Goal: Task Accomplishment & Management: Manage account settings

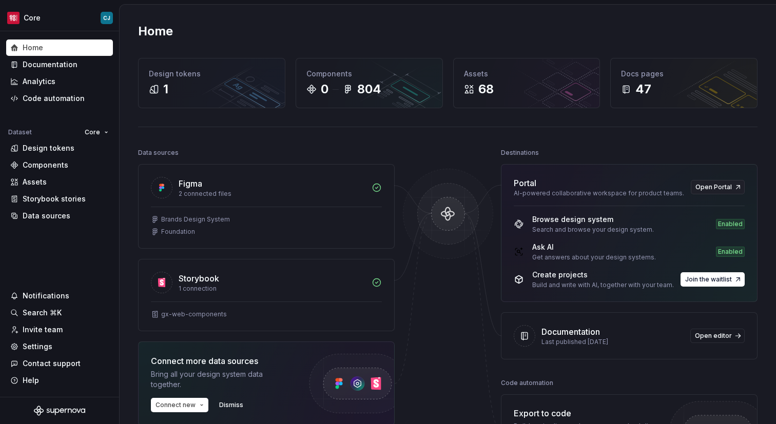
click at [111, 3] on div "Core CJ Home Documentation Analytics Code automation Dataset Core Design tokens…" at bounding box center [388, 212] width 776 height 424
click at [81, 346] on div "Settings" at bounding box center [59, 347] width 99 height 10
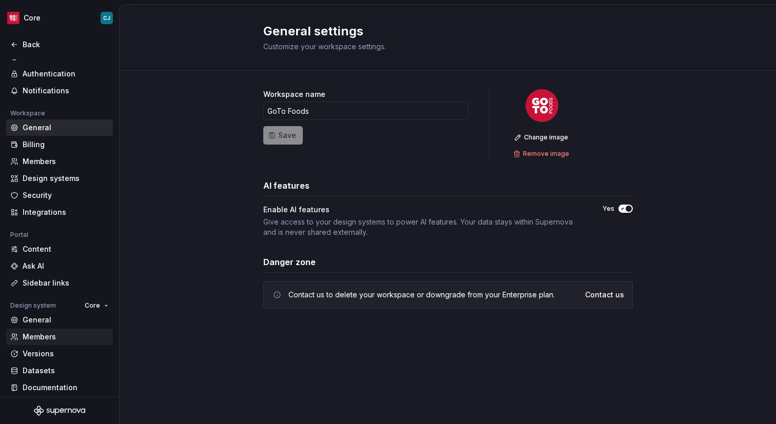
scroll to position [28, 0]
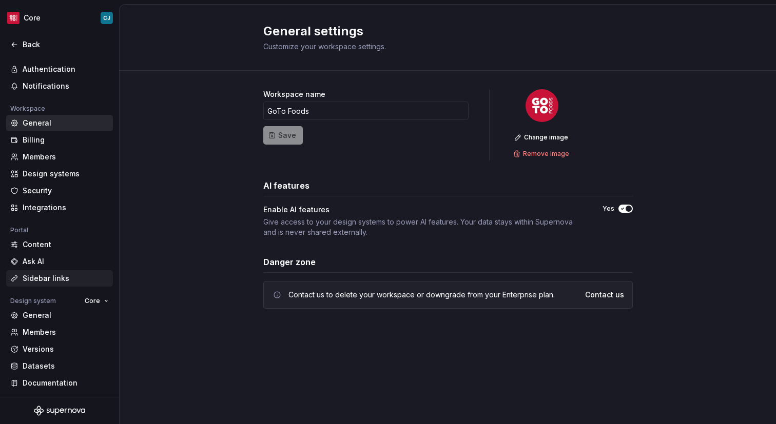
click at [61, 280] on div "Sidebar links" at bounding box center [66, 278] width 86 height 10
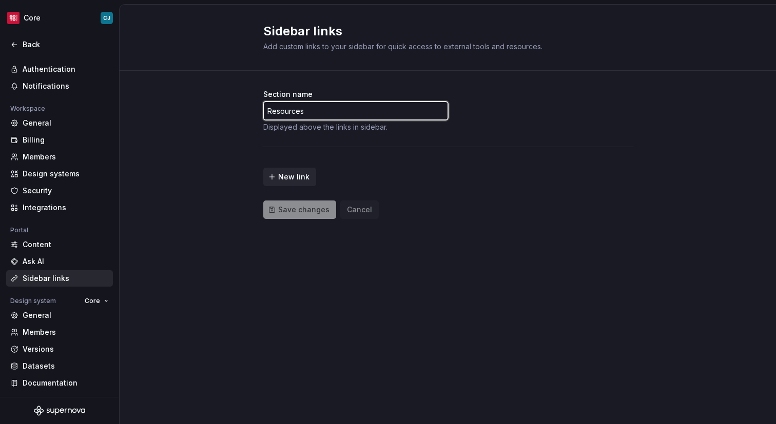
click at [298, 105] on input "Resources" at bounding box center [355, 111] width 185 height 18
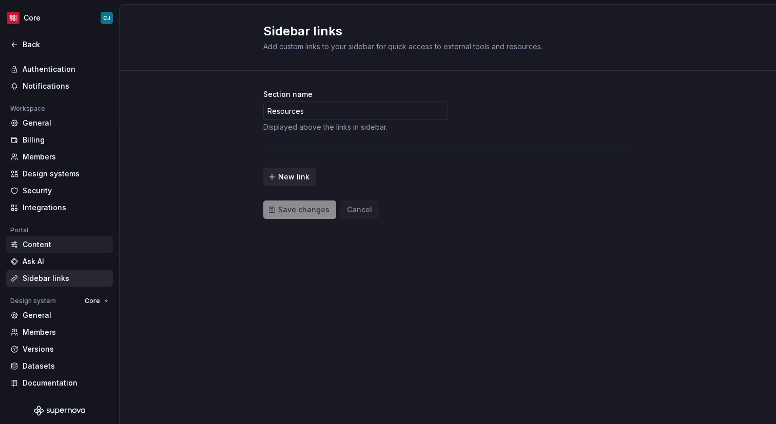
click at [81, 249] on div "Content" at bounding box center [66, 245] width 86 height 10
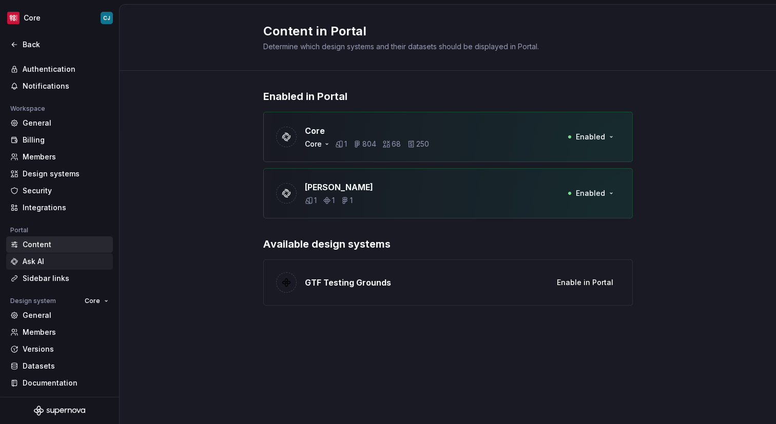
click at [80, 257] on div "Ask AI" at bounding box center [66, 262] width 86 height 10
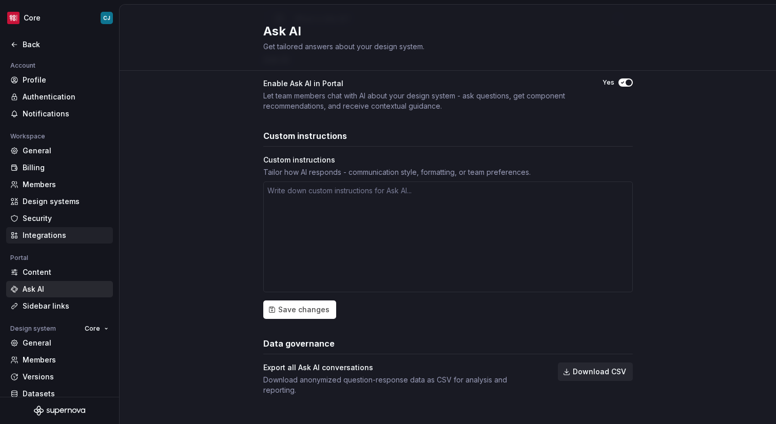
click at [65, 234] on div "Integrations" at bounding box center [66, 235] width 86 height 10
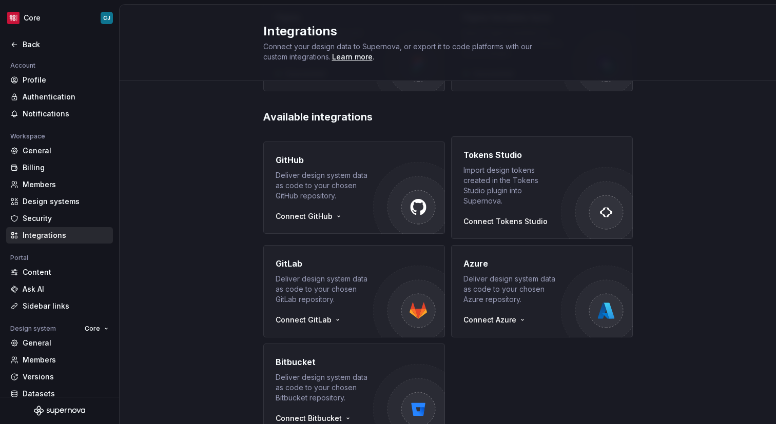
scroll to position [128, 0]
click at [58, 213] on div "Security" at bounding box center [66, 218] width 86 height 10
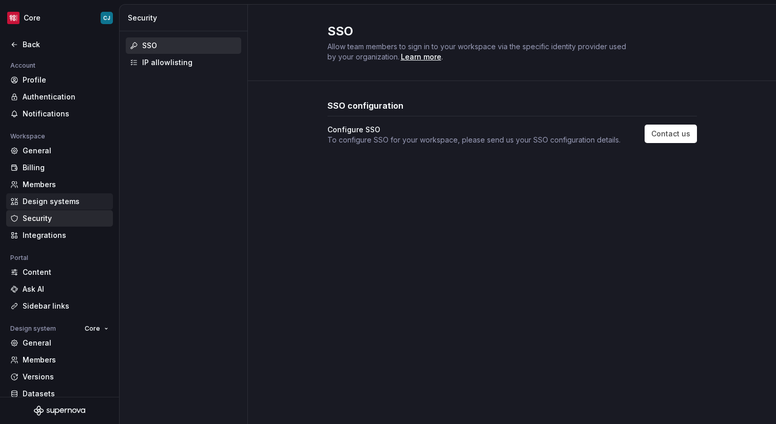
click at [54, 204] on div "Design systems" at bounding box center [66, 202] width 86 height 10
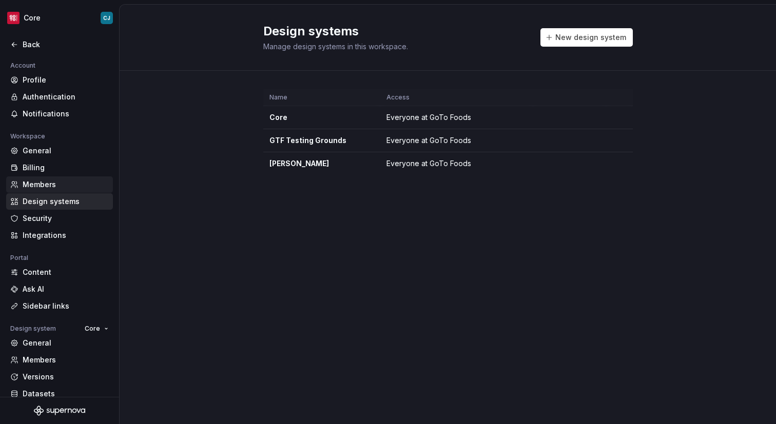
click at [45, 188] on div "Members" at bounding box center [66, 185] width 86 height 10
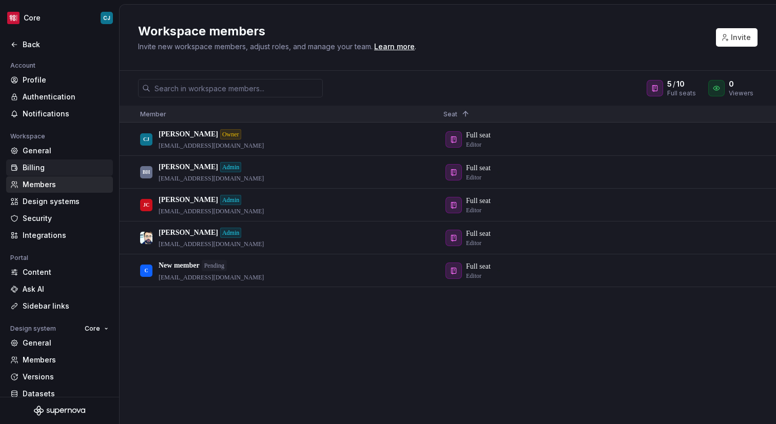
click at [35, 166] on div "Billing" at bounding box center [66, 168] width 86 height 10
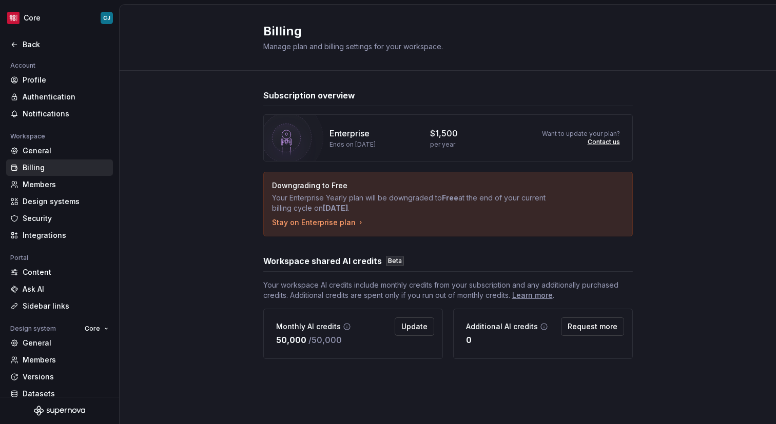
click at [35, 166] on div "Billing" at bounding box center [66, 168] width 86 height 10
click at [34, 150] on div "General" at bounding box center [66, 151] width 86 height 10
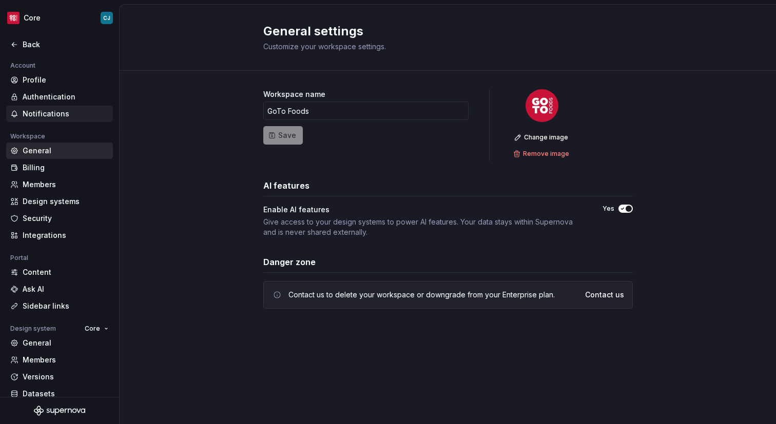
click at [34, 121] on div "Notifications" at bounding box center [59, 114] width 107 height 16
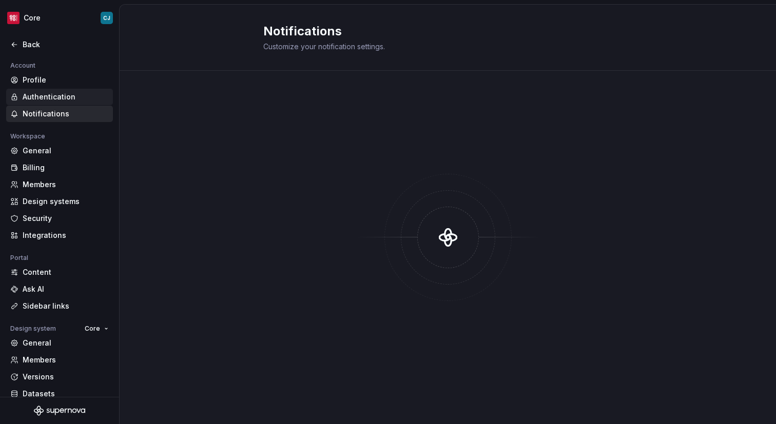
click at [37, 97] on div "Authentication" at bounding box center [66, 97] width 86 height 10
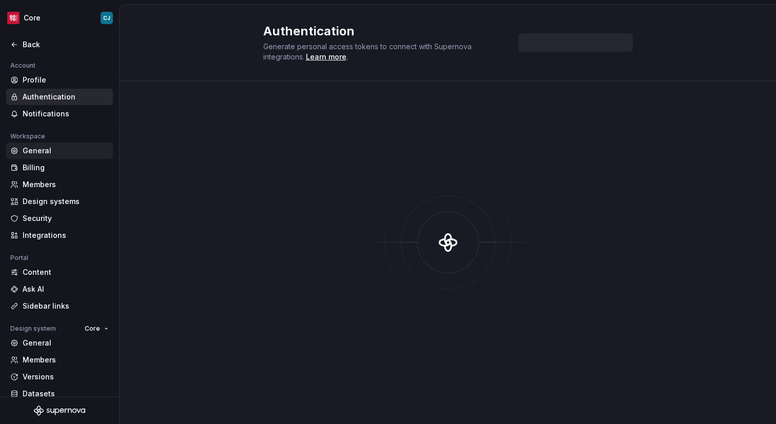
scroll to position [28, 0]
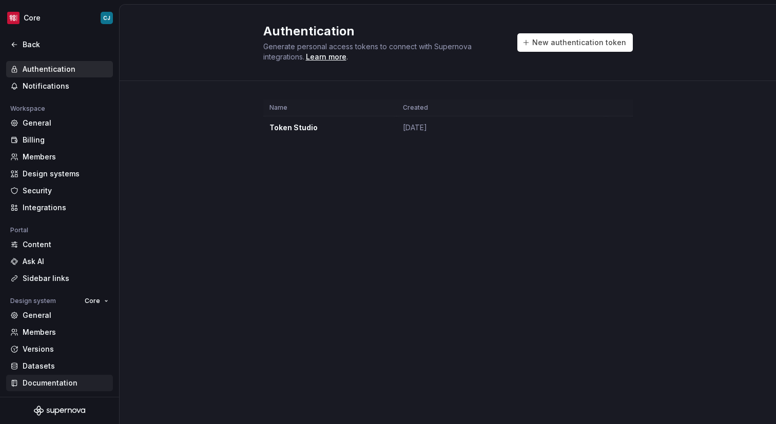
click at [74, 389] on div "Documentation" at bounding box center [59, 383] width 107 height 16
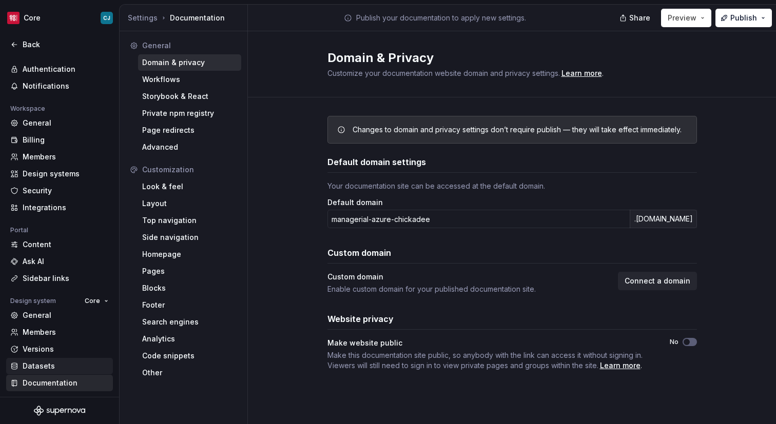
click at [67, 366] on div "Datasets" at bounding box center [66, 366] width 86 height 10
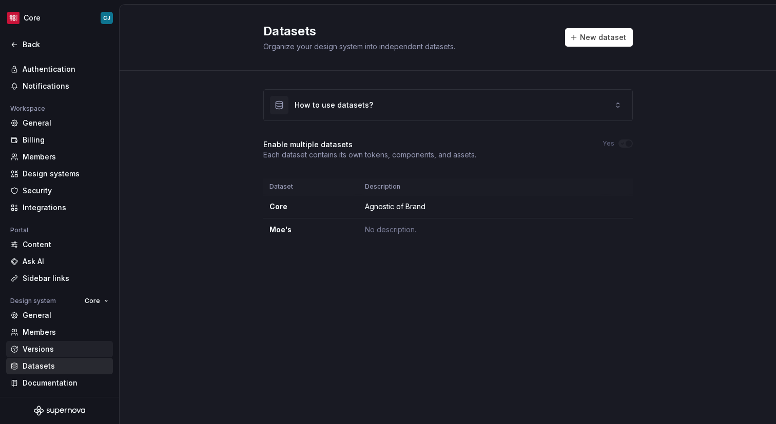
click at [73, 355] on div "Versions" at bounding box center [59, 349] width 107 height 16
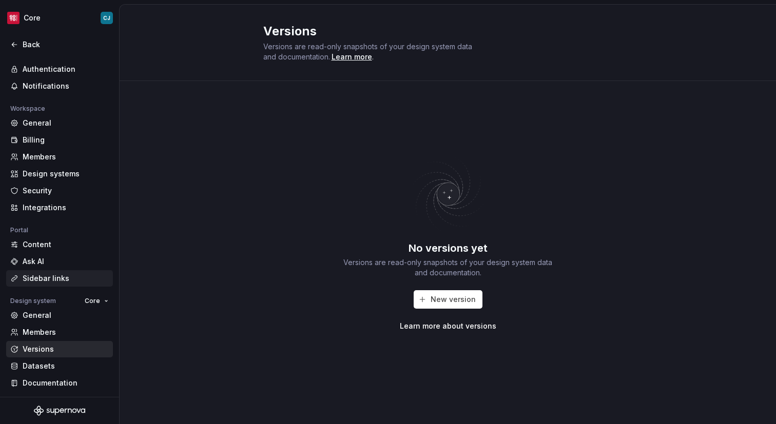
click at [58, 273] on div "Sidebar links" at bounding box center [66, 278] width 86 height 10
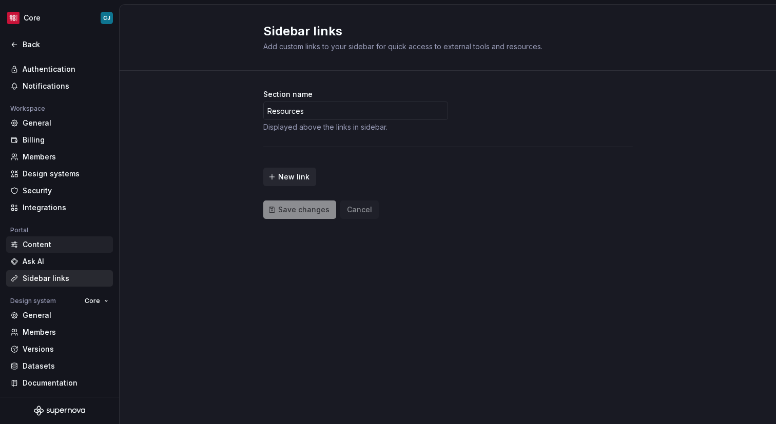
click at [47, 245] on div "Content" at bounding box center [66, 245] width 86 height 10
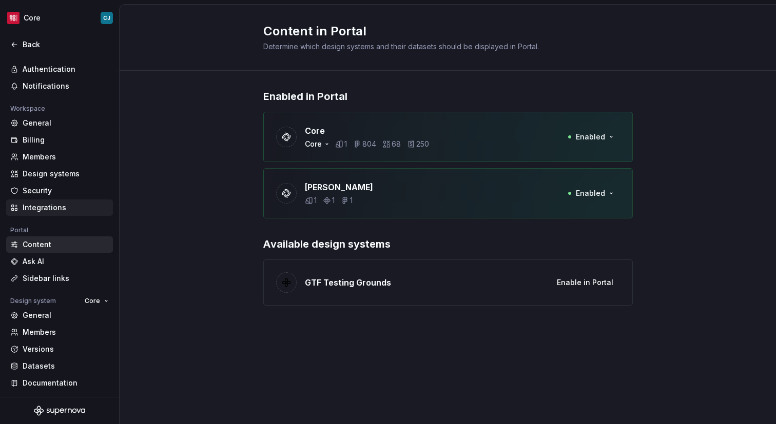
click at [40, 207] on div "Integrations" at bounding box center [66, 208] width 86 height 10
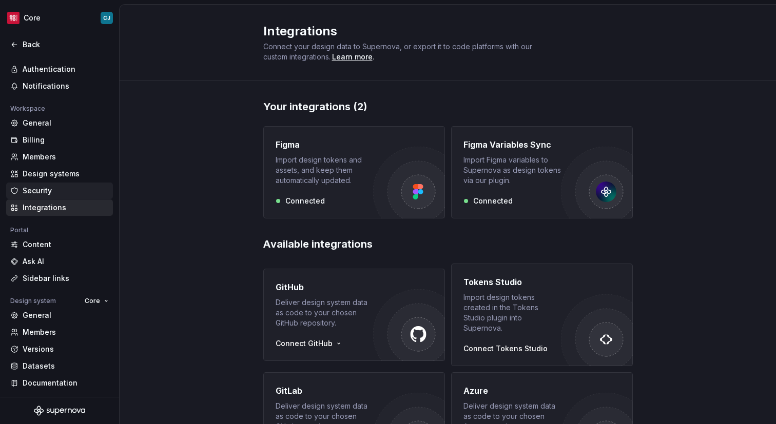
click at [35, 190] on div "Security" at bounding box center [66, 191] width 86 height 10
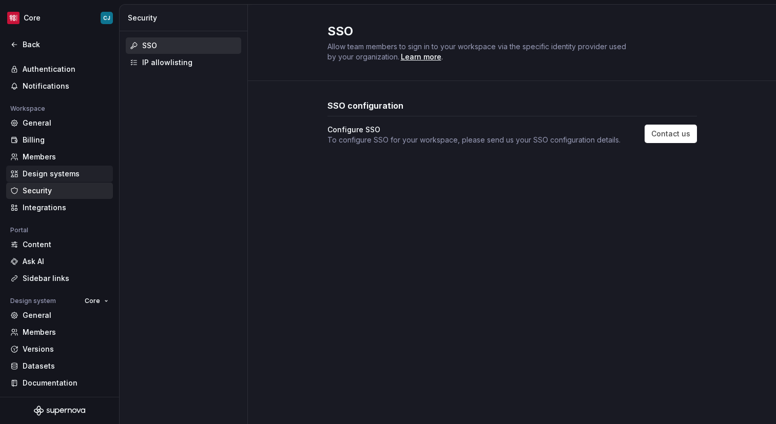
click at [42, 177] on div "Design systems" at bounding box center [66, 174] width 86 height 10
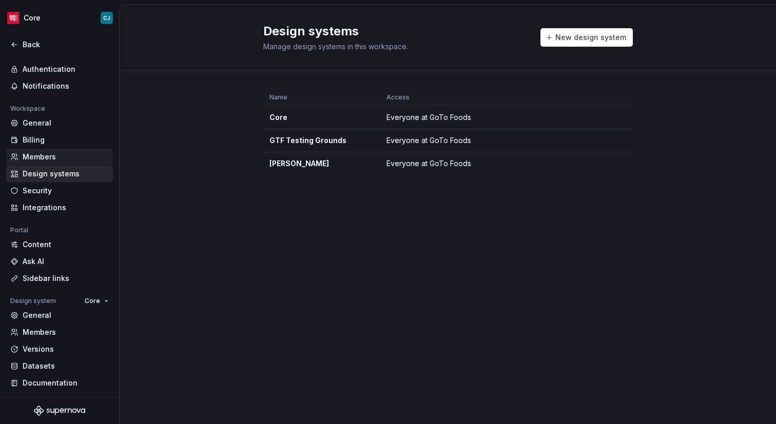
click at [40, 154] on div "Members" at bounding box center [66, 157] width 86 height 10
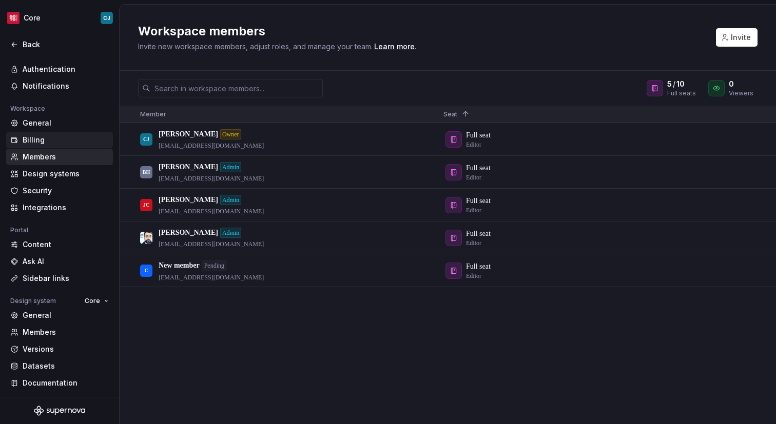
click at [31, 136] on div "Billing" at bounding box center [66, 140] width 86 height 10
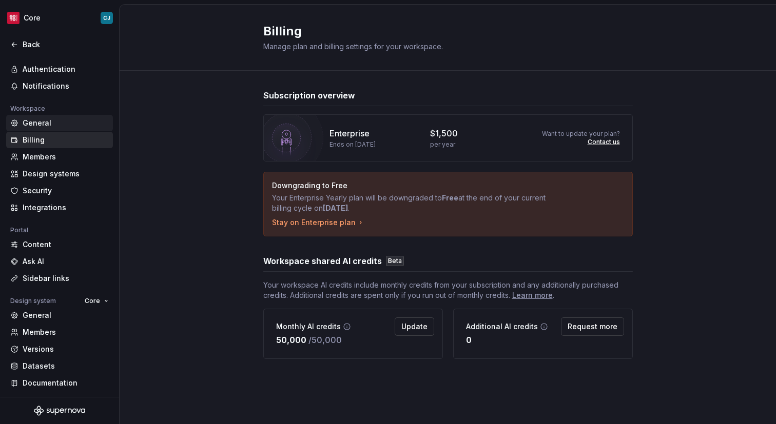
click at [30, 120] on div "General" at bounding box center [66, 123] width 86 height 10
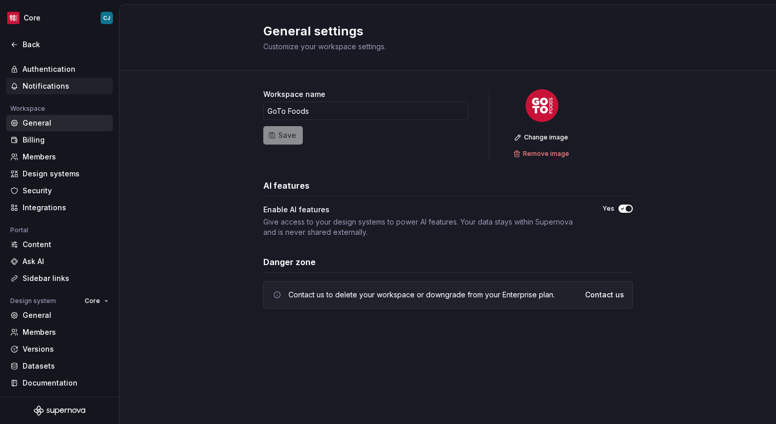
click at [46, 92] on div "Notifications" at bounding box center [59, 86] width 107 height 16
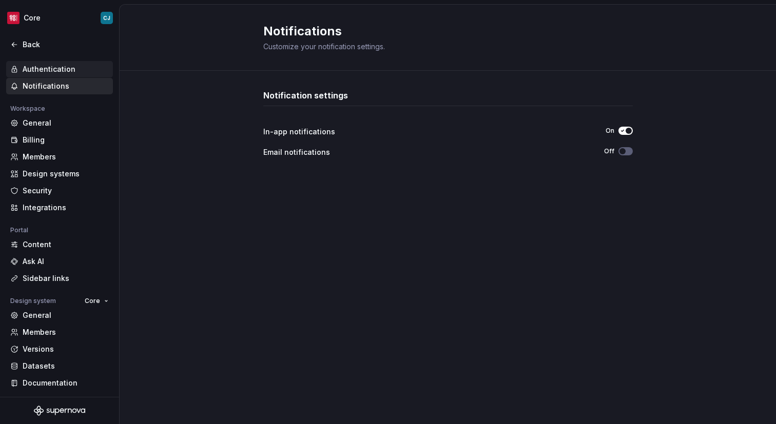
click at [70, 68] on div "Authentication" at bounding box center [66, 69] width 86 height 10
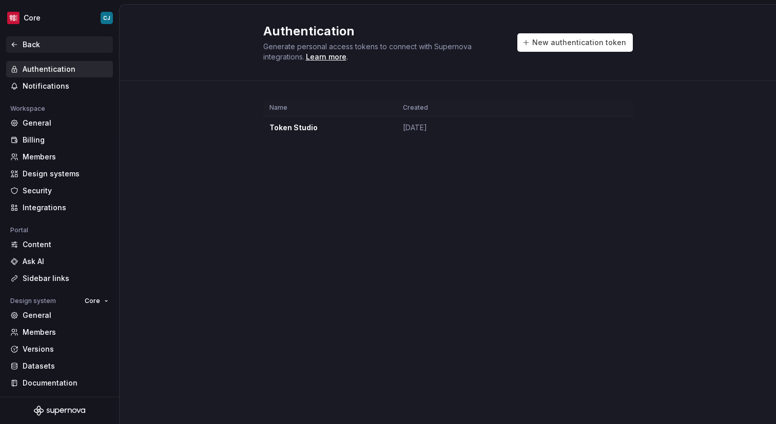
click at [49, 40] on div "Back" at bounding box center [66, 45] width 86 height 10
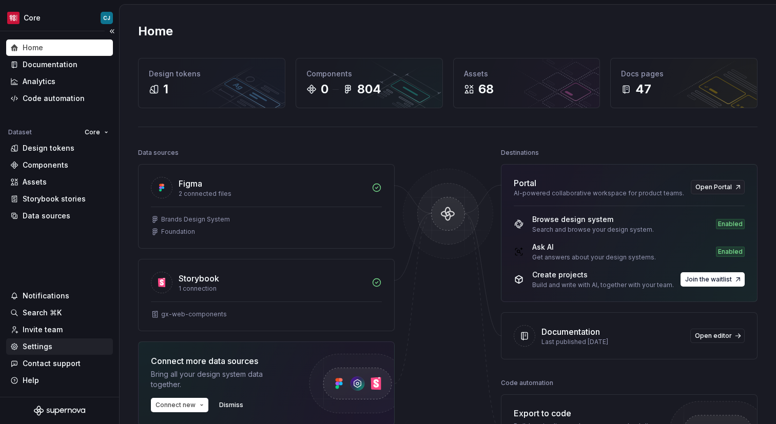
click at [58, 348] on div "Settings" at bounding box center [59, 347] width 99 height 10
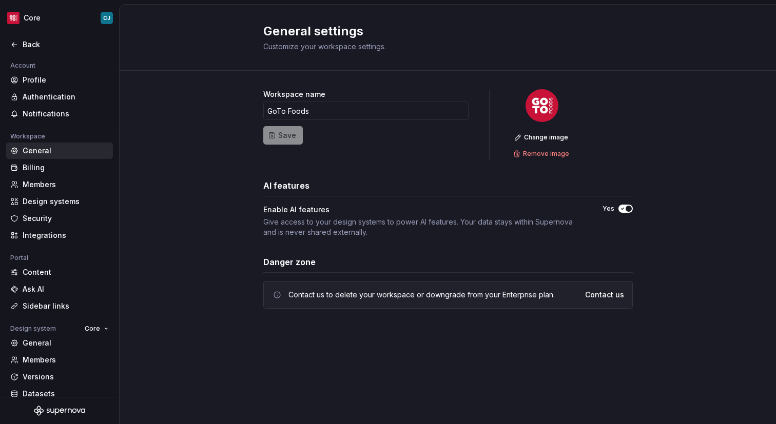
scroll to position [28, 0]
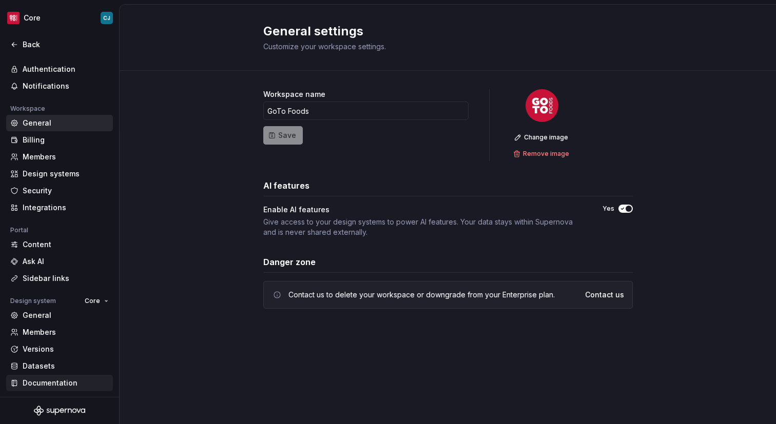
click at [67, 380] on div "Documentation" at bounding box center [66, 383] width 86 height 10
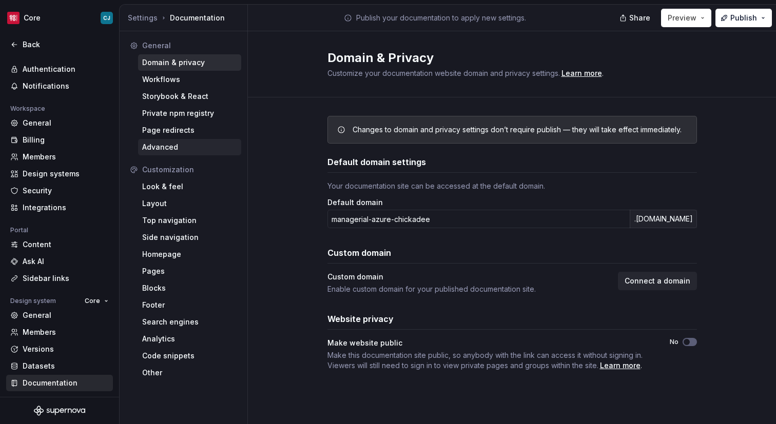
click at [162, 146] on div "Advanced" at bounding box center [189, 147] width 95 height 10
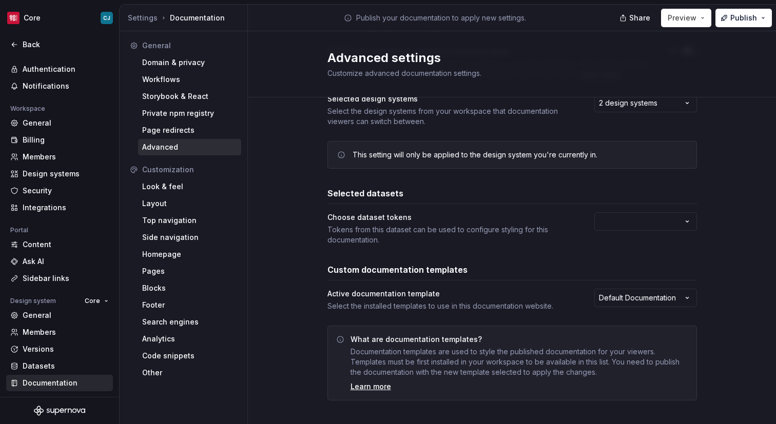
scroll to position [105, 0]
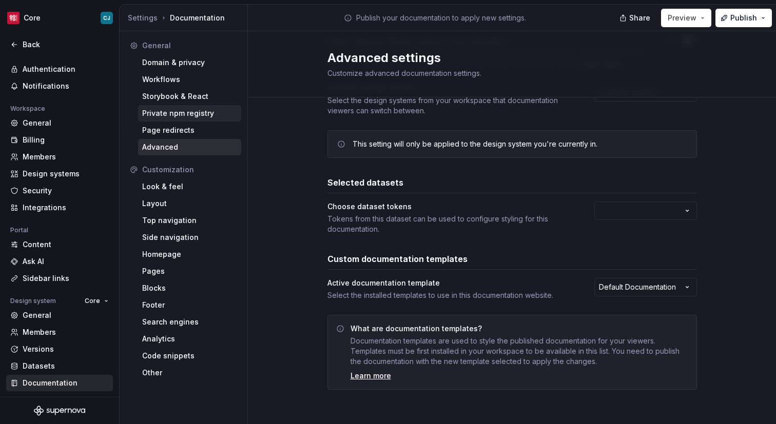
click at [166, 110] on div "Private npm registry" at bounding box center [189, 113] width 95 height 10
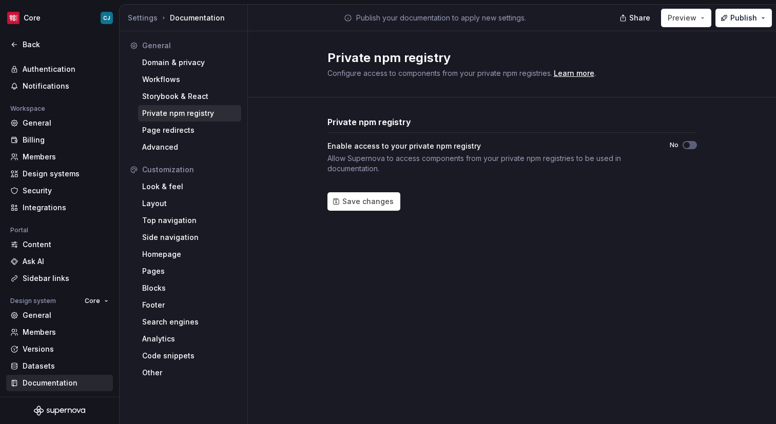
click at [170, 121] on div "General Domain & privacy Workflows Storybook & React Private npm registry Page …" at bounding box center [183, 96] width 115 height 118
click at [174, 130] on div "Page redirects" at bounding box center [189, 130] width 95 height 10
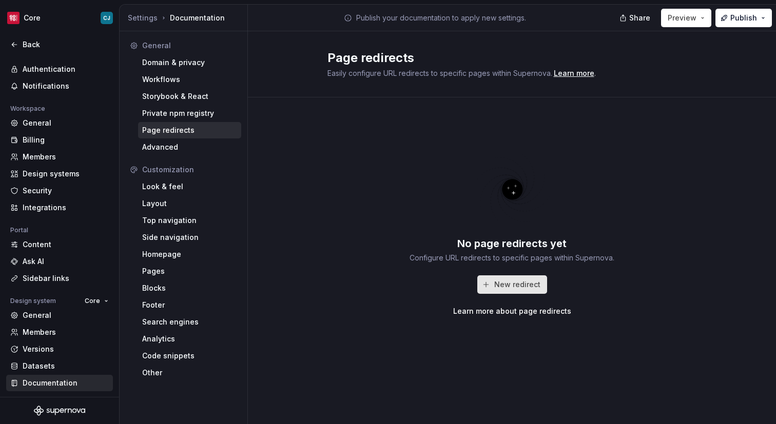
click at [507, 286] on span "New redirect" at bounding box center [517, 285] width 46 height 10
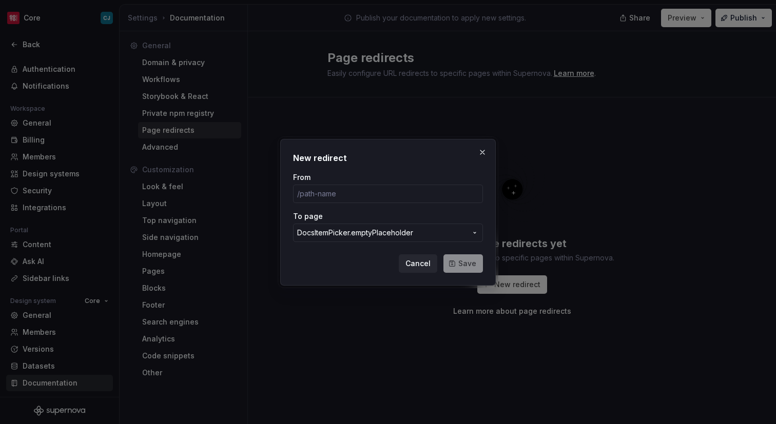
click at [448, 230] on span "DocsItemPicker.emptyPlaceholder" at bounding box center [381, 233] width 169 height 10
click at [450, 233] on div "New redirect From To page DocsItemPicker.emptyPlaceholder Cancel Save" at bounding box center [388, 212] width 776 height 424
click at [450, 233] on span "DocsItemPicker.emptyPlaceholder" at bounding box center [381, 233] width 169 height 10
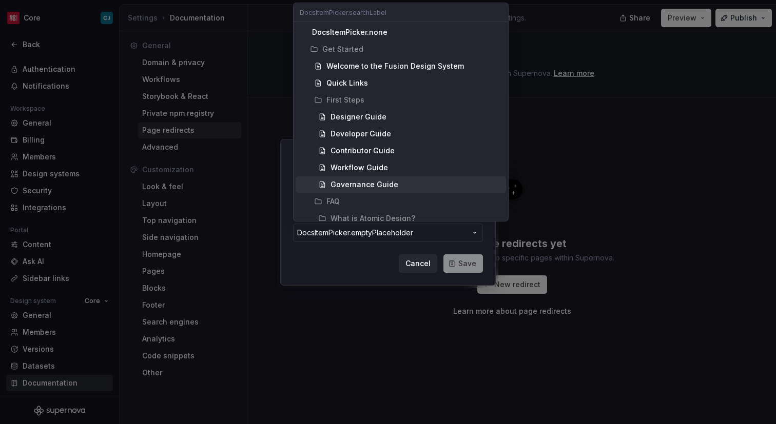
click at [391, 261] on div "New redirect From To page DocsItemPicker.emptyPlaceholder Cancel Save" at bounding box center [388, 212] width 776 height 424
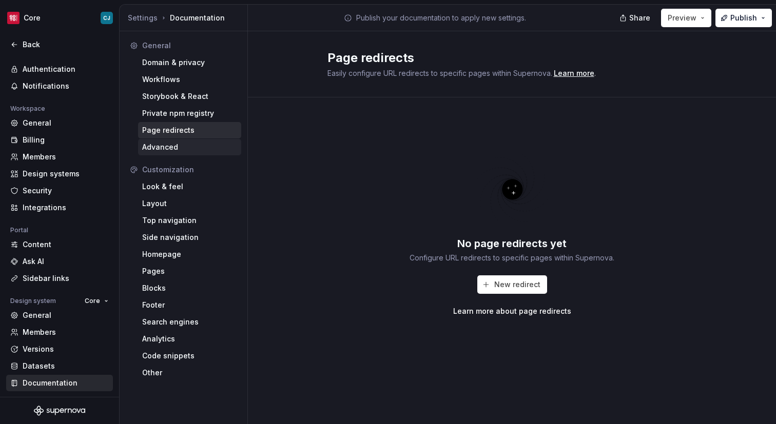
click at [182, 143] on div "Advanced" at bounding box center [189, 147] width 95 height 10
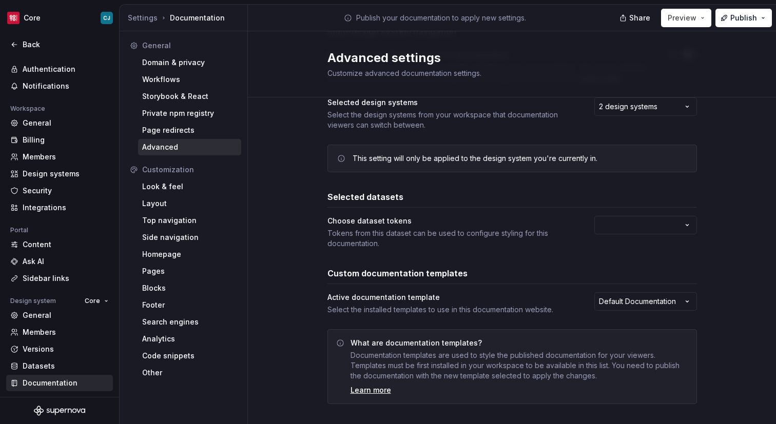
scroll to position [105, 0]
